Goal: Information Seeking & Learning: Learn about a topic

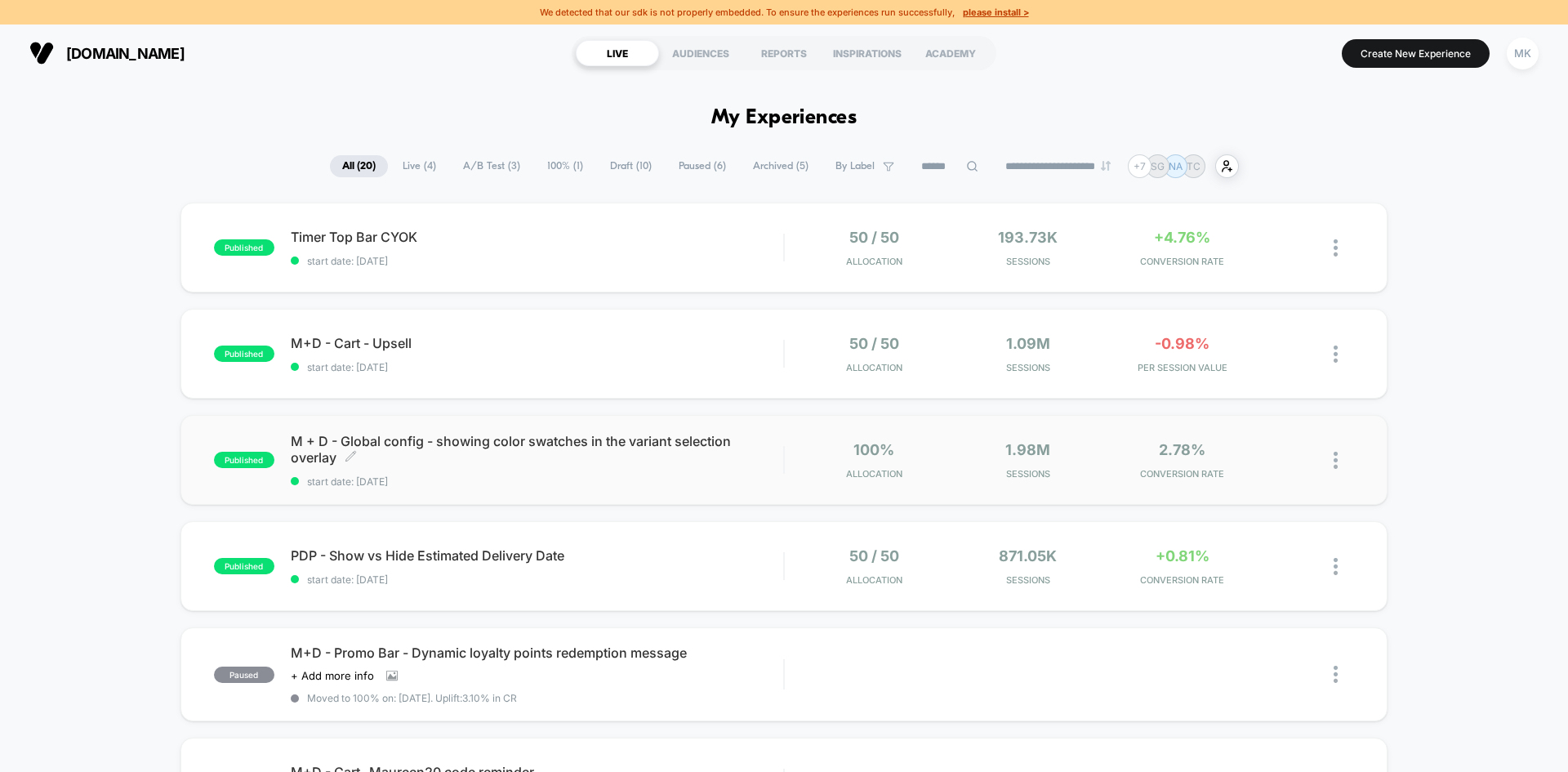
click at [561, 472] on div "M + D - Global config - showing color swatches in the variant selection overlay…" at bounding box center [538, 460] width 493 height 55
click at [601, 346] on span "M+D - Cart - Upsell Click to edit experience details" at bounding box center [538, 343] width 493 height 17
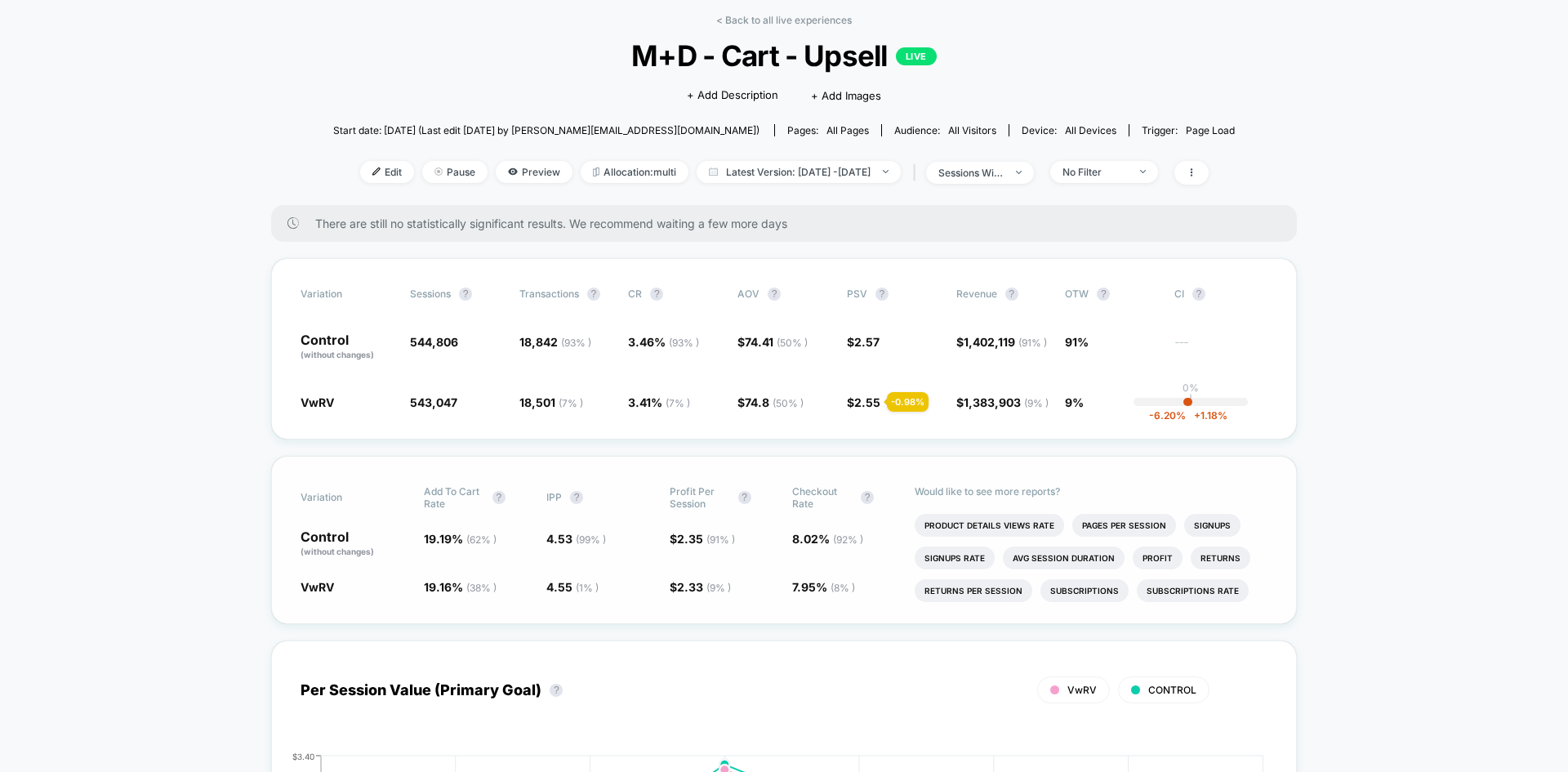
scroll to position [74, 0]
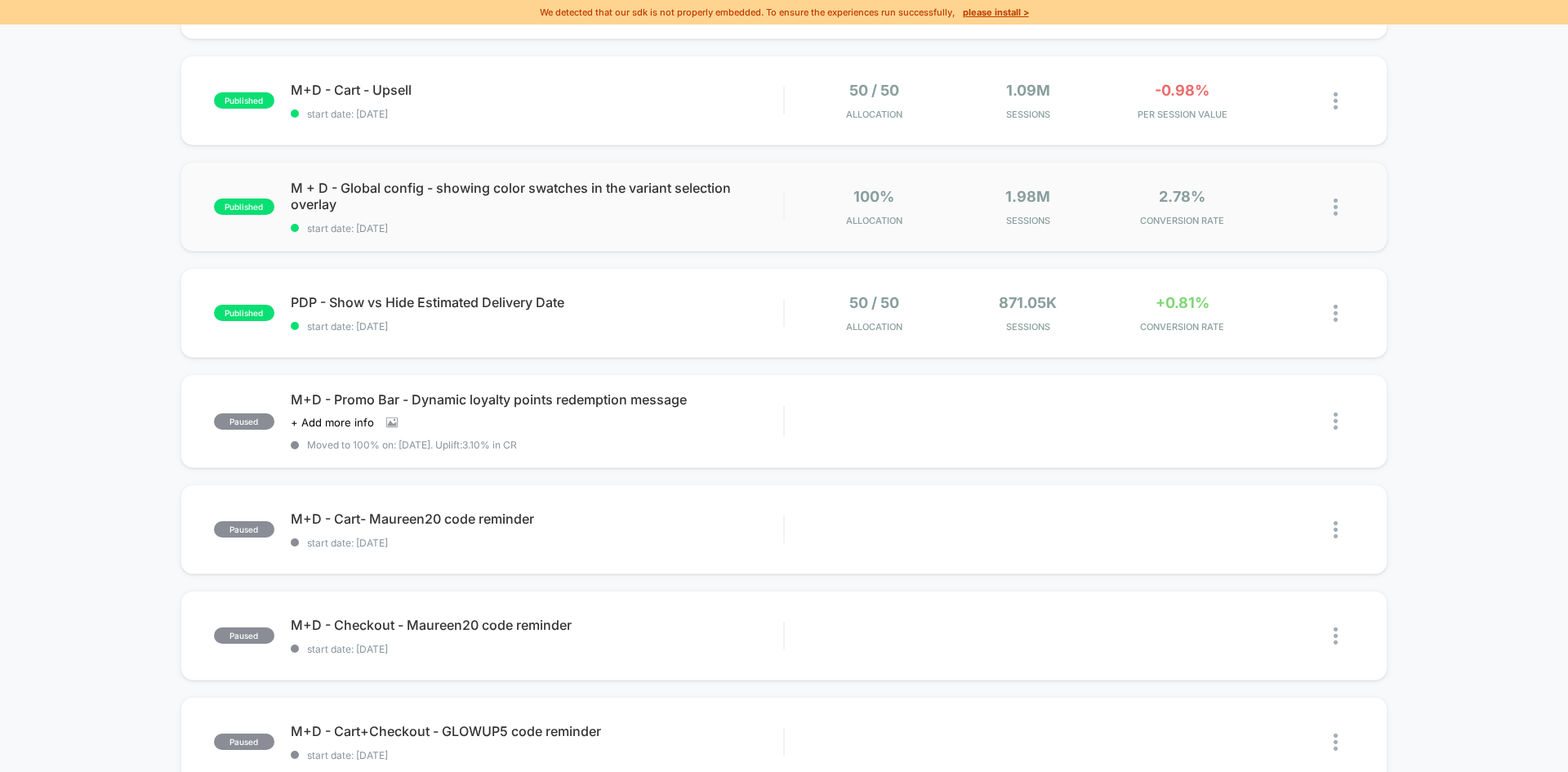
scroll to position [254, 0]
